Goal: Find specific page/section: Find specific page/section

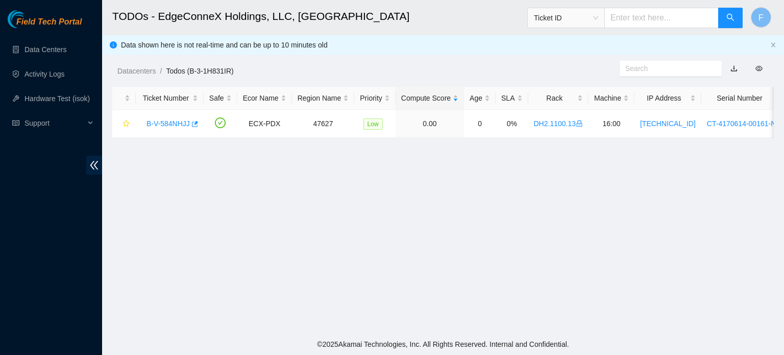
scroll to position [231, 0]
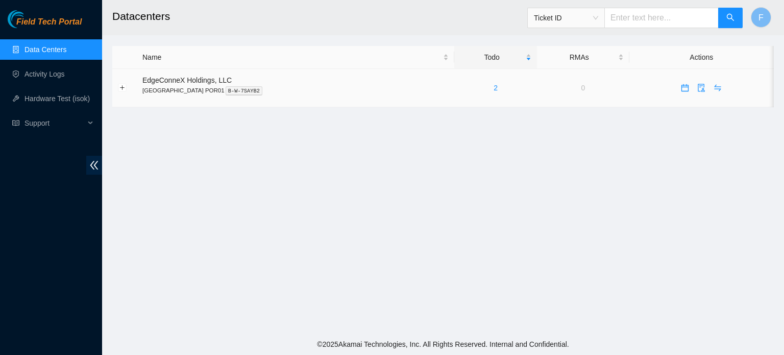
click at [460, 87] on div "2" at bounding box center [495, 87] width 71 height 11
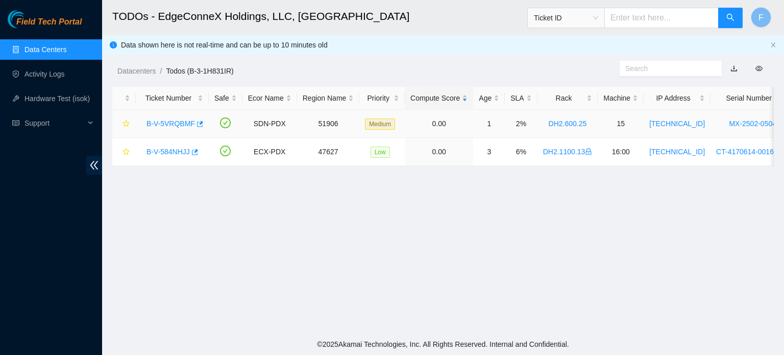
click at [185, 124] on link "B-V-5VRQBMF" at bounding box center [171, 123] width 49 height 8
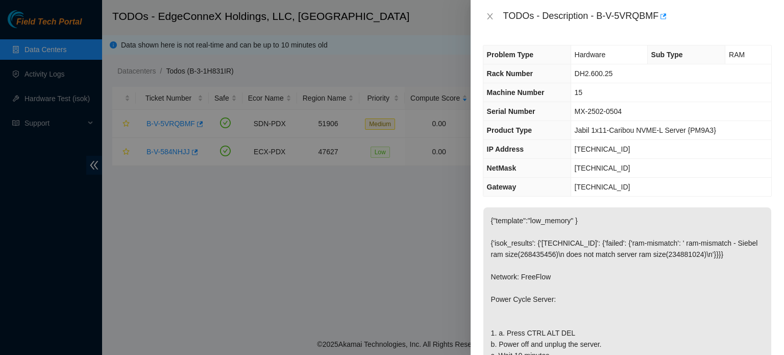
click at [400, 245] on div at bounding box center [392, 177] width 784 height 355
click at [491, 18] on icon "close" at bounding box center [490, 16] width 6 height 6
